Goal: Task Accomplishment & Management: Use online tool/utility

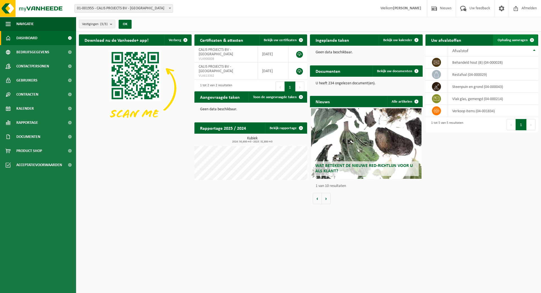
click at [510, 39] on span "Ophaling aanvragen" at bounding box center [513, 40] width 30 height 4
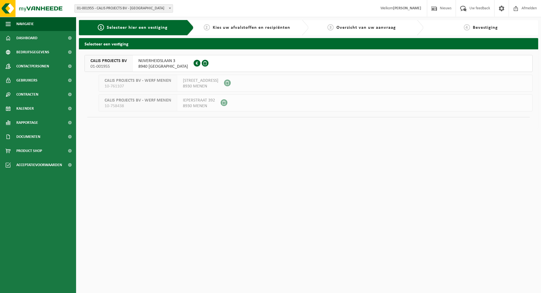
click at [162, 61] on span "NIJVERHEIDSLAAN 3" at bounding box center [163, 61] width 50 height 6
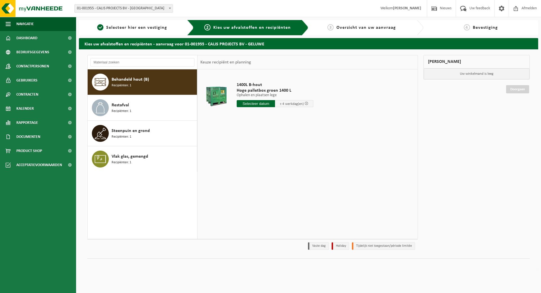
click at [138, 82] on span "Behandeld hout (B)" at bounding box center [131, 79] width 38 height 7
click at [251, 104] on input "text" at bounding box center [256, 103] width 38 height 7
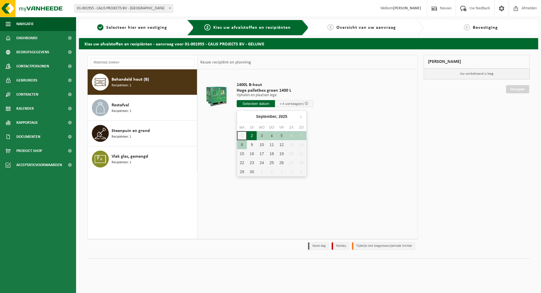
click at [250, 135] on div "2" at bounding box center [252, 135] width 10 height 9
type input "Van [DATE]"
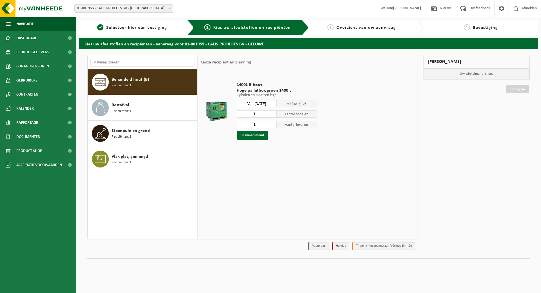
click at [250, 135] on button "In winkelmand" at bounding box center [252, 135] width 31 height 9
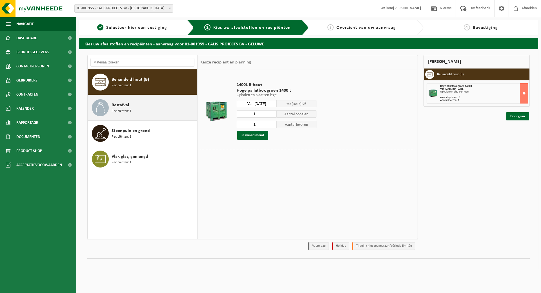
click at [124, 111] on span "Recipiënten: 1" at bounding box center [122, 111] width 20 height 5
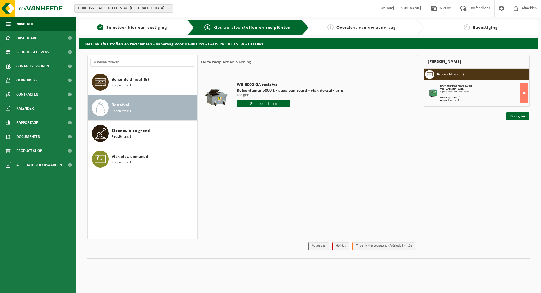
click at [274, 105] on input "text" at bounding box center [264, 103] width 54 height 7
click at [252, 134] on div "2" at bounding box center [252, 135] width 10 height 9
type input "Van [DATE]"
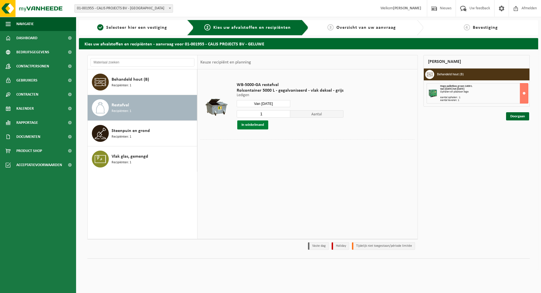
click at [249, 123] on button "In winkelmand" at bounding box center [252, 124] width 31 height 9
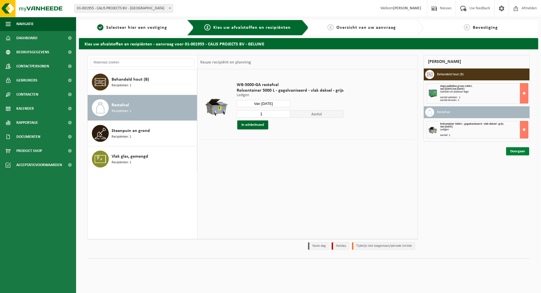
click at [517, 152] on link "Doorgaan" at bounding box center [518, 151] width 23 height 8
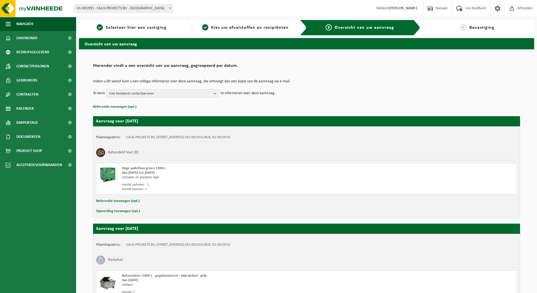
click at [140, 92] on span "Kies bestaand contactpersoon" at bounding box center [160, 93] width 102 height 8
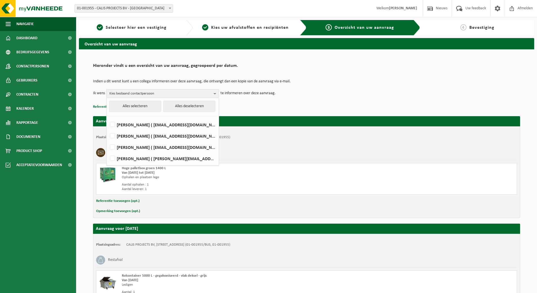
click at [294, 105] on p "Referentie toevoegen (opt.)" at bounding box center [306, 106] width 427 height 7
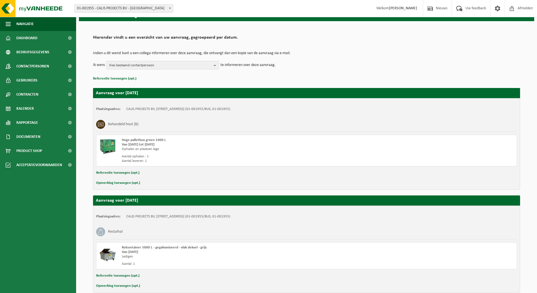
scroll to position [56, 0]
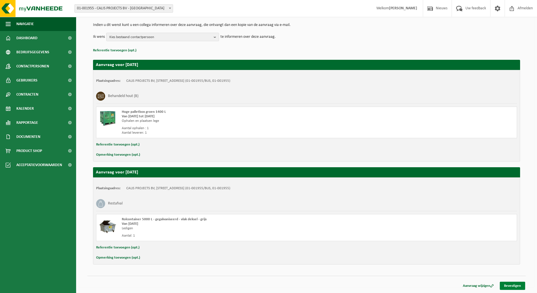
click at [516, 286] on link "Bevestigen" at bounding box center [512, 286] width 25 height 8
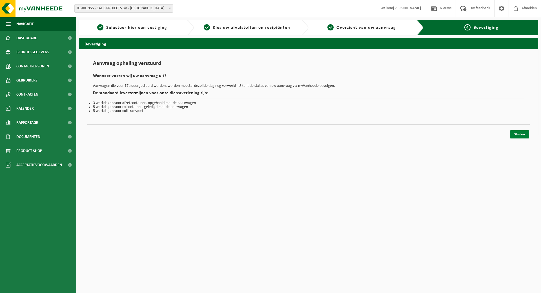
click at [523, 133] on link "Sluiten" at bounding box center [519, 134] width 19 height 8
